Goal: Information Seeking & Learning: Learn about a topic

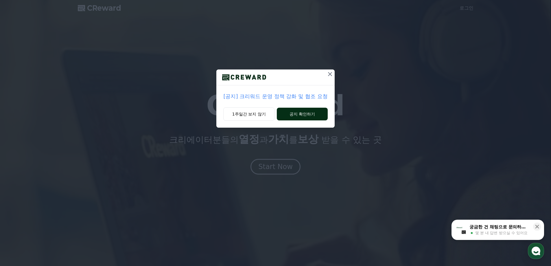
click at [284, 115] on button "공지 확인하기" at bounding box center [302, 114] width 51 height 13
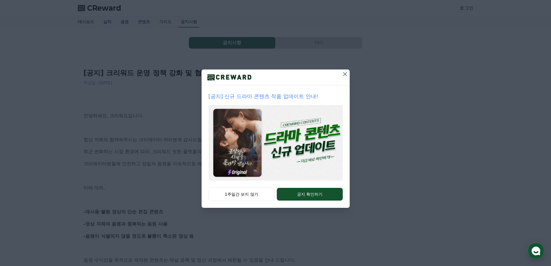
click at [339, 78] on div at bounding box center [275, 77] width 148 height 16
click at [342, 75] on icon at bounding box center [344, 74] width 7 height 7
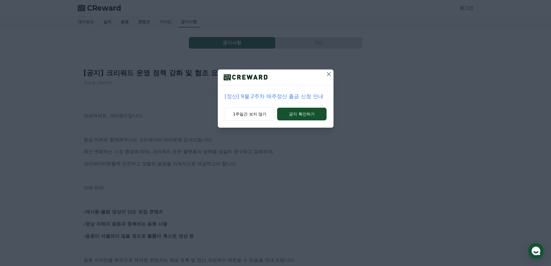
click at [326, 76] on icon at bounding box center [328, 74] width 7 height 7
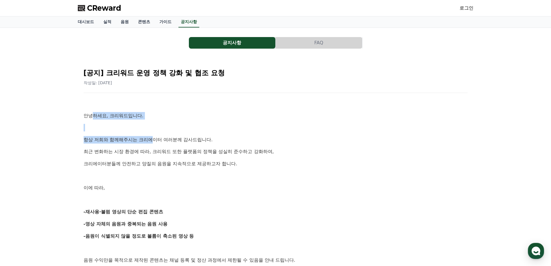
drag, startPoint x: 184, startPoint y: 156, endPoint x: 210, endPoint y: 172, distance: 31.3
click at [210, 172] on p at bounding box center [276, 176] width 384 height 8
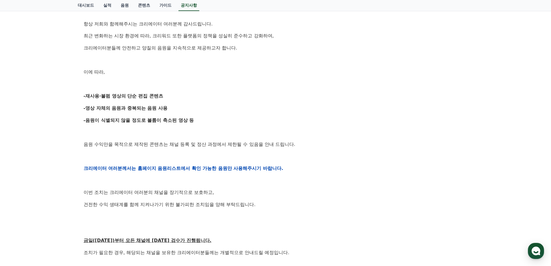
scroll to position [231, 0]
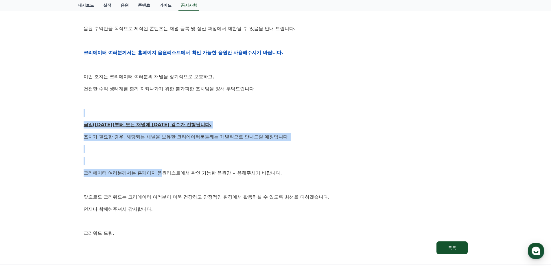
drag, startPoint x: 92, startPoint y: 112, endPoint x: 168, endPoint y: 175, distance: 99.1
click at [166, 173] on div "안녕하세요, 크리워드입니다. 항상 저희와 함께해주시는 크리에이터 여러분께 감사드립니다. 최근 변화하는 시장 환경에 따라, 크리워드 또한 플랫폼…" at bounding box center [276, 52] width 384 height 368
click at [168, 175] on p "크리에이터 여러분께서는 홈페이지 음원리스트에서 확인 가능한 음원만 사용해주시기 바랍니다." at bounding box center [276, 173] width 384 height 8
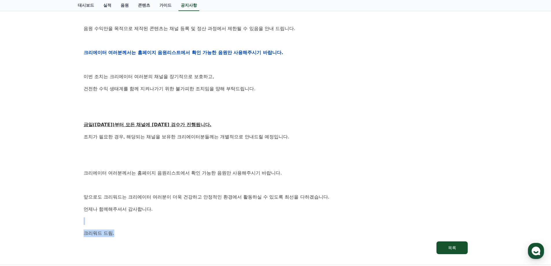
drag, startPoint x: 224, startPoint y: 212, endPoint x: 254, endPoint y: 256, distance: 53.1
click at [254, 256] on div "[공지] 크리워드 운영 정책 강화 및 협조 요청 작성일: 2025-09-15 안녕하세요, 크리워드입니다. 항상 저희와 함께해주시는 크리에이터 …" at bounding box center [275, 43] width 391 height 428
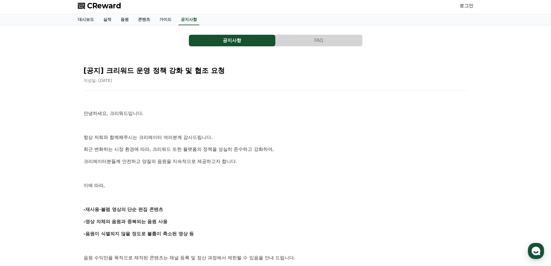
scroll to position [0, 0]
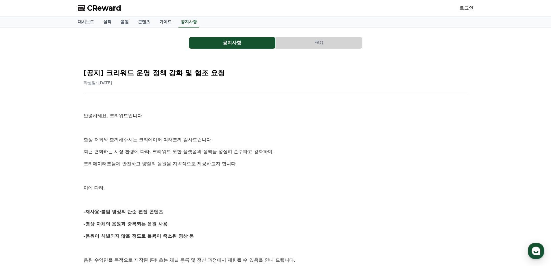
click at [111, 4] on span "CReward" at bounding box center [104, 7] width 34 height 9
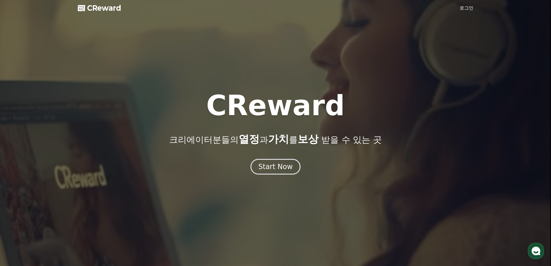
click at [99, 8] on span "CReward" at bounding box center [104, 7] width 34 height 9
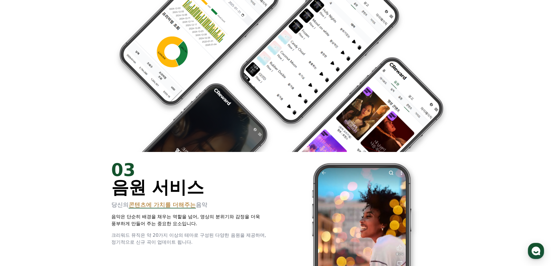
scroll to position [867, 0]
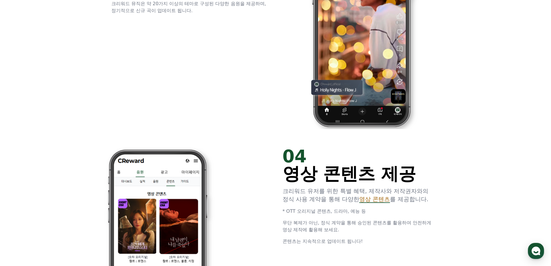
drag, startPoint x: 266, startPoint y: 127, endPoint x: 115, endPoint y: 11, distance: 191.3
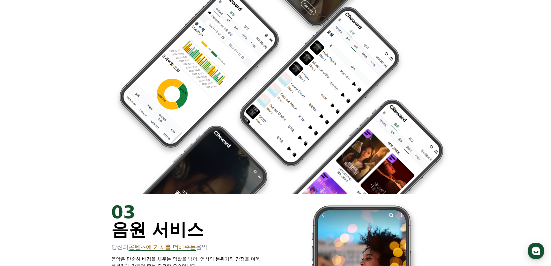
scroll to position [0, 0]
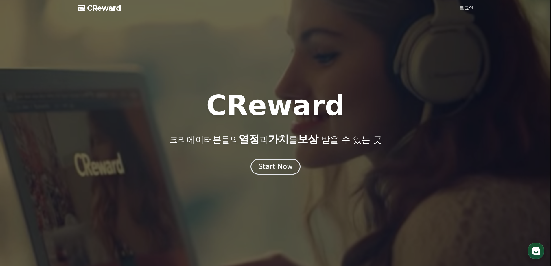
click at [108, 10] on span "CReward" at bounding box center [104, 7] width 34 height 9
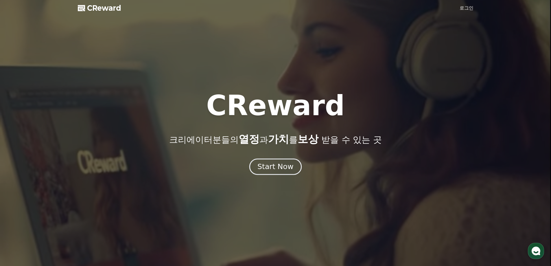
click at [293, 168] on button "Start Now" at bounding box center [275, 166] width 52 height 16
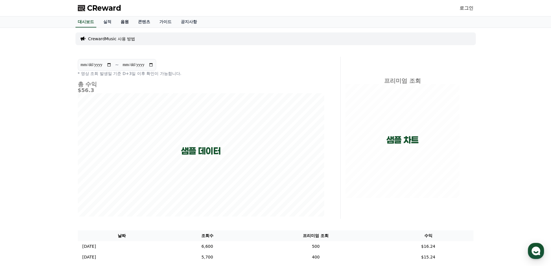
click at [126, 19] on link "음원" at bounding box center [124, 21] width 17 height 11
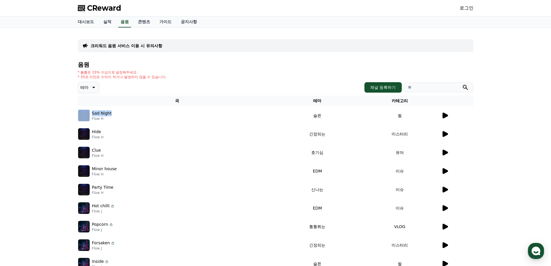
drag, startPoint x: 123, startPoint y: 115, endPoint x: 88, endPoint y: 115, distance: 35.5
click at [88, 115] on div "Sad Night Flow H" at bounding box center [177, 116] width 198 height 12
copy div "Sad Night"
click at [190, 21] on link "공지사항" at bounding box center [188, 21] width 25 height 11
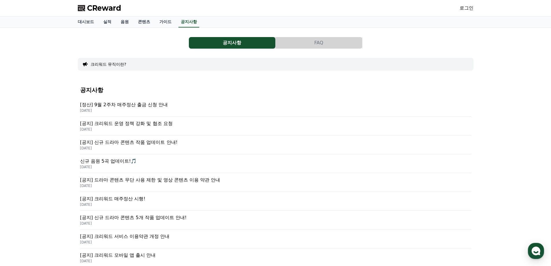
click at [171, 103] on p "[정산] 9월 2주차 매주정산 출금 신청 안내" at bounding box center [275, 104] width 391 height 7
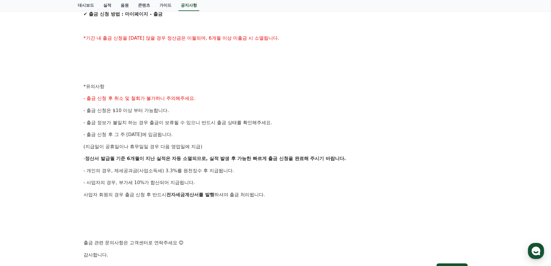
scroll to position [260, 0]
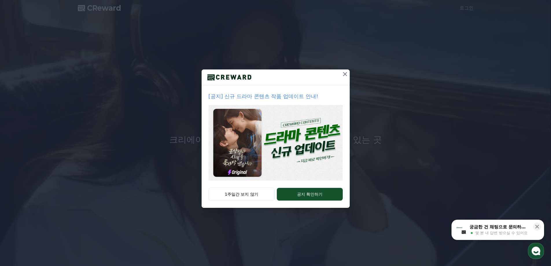
click at [343, 76] on icon at bounding box center [345, 74] width 4 height 4
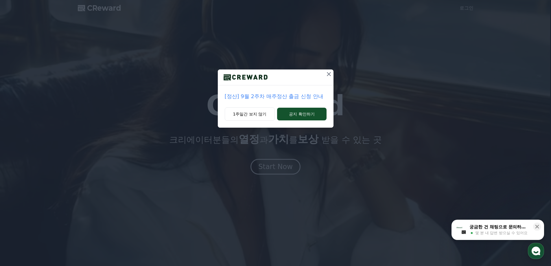
click at [328, 73] on icon at bounding box center [328, 74] width 7 height 7
